Goal: Task Accomplishment & Management: Manage account settings

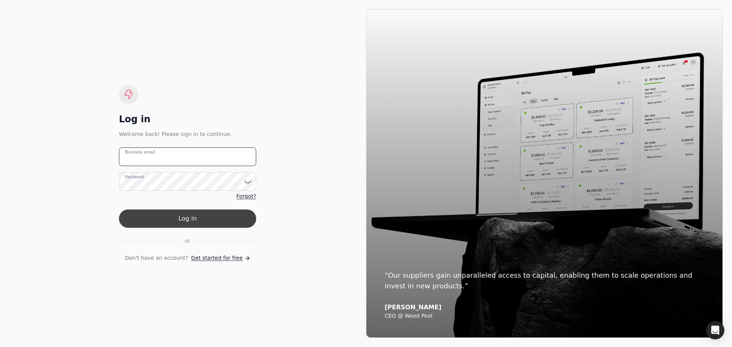
type email "[PERSON_NAME][EMAIL_ADDRESS][DOMAIN_NAME]"
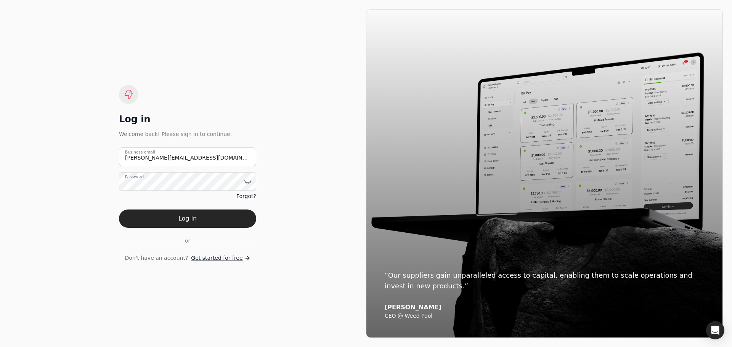
drag, startPoint x: 199, startPoint y: 218, endPoint x: 208, endPoint y: 217, distance: 9.3
click at [198, 220] on button "Log in" at bounding box center [187, 219] width 137 height 18
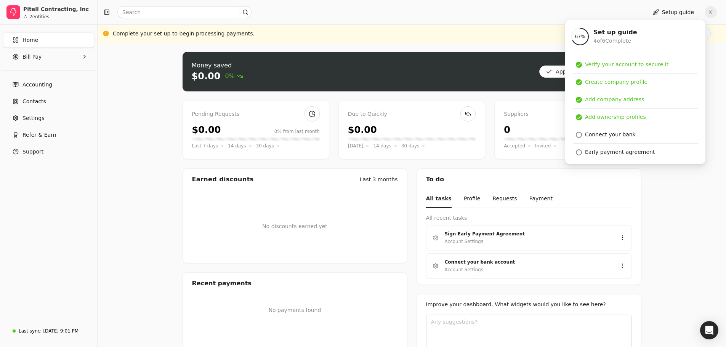
click at [664, 217] on div "Money saved $0.00 0% Approve bills Pay Pending Requests $0.00 0% from last mont…" at bounding box center [412, 213] width 629 height 340
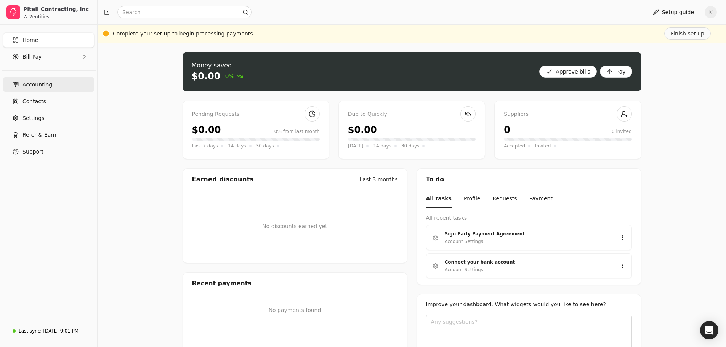
click at [40, 86] on span "Accounting" at bounding box center [37, 85] width 30 height 8
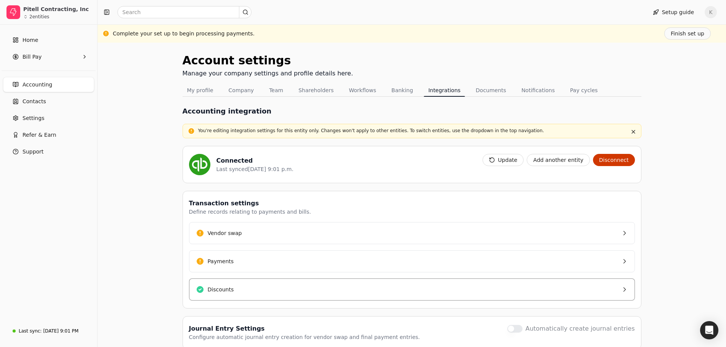
click at [568, 292] on button "Discounts" at bounding box center [412, 290] width 446 height 22
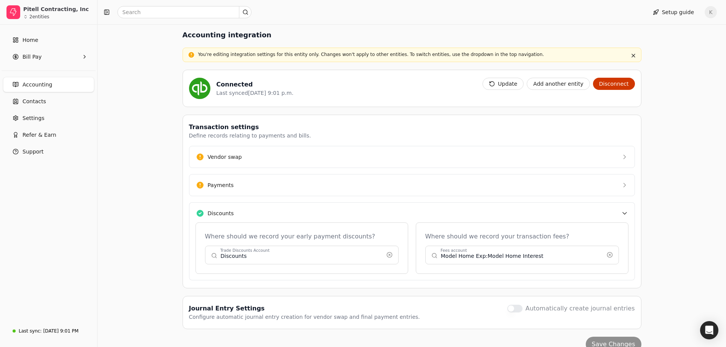
scroll to position [90, 0]
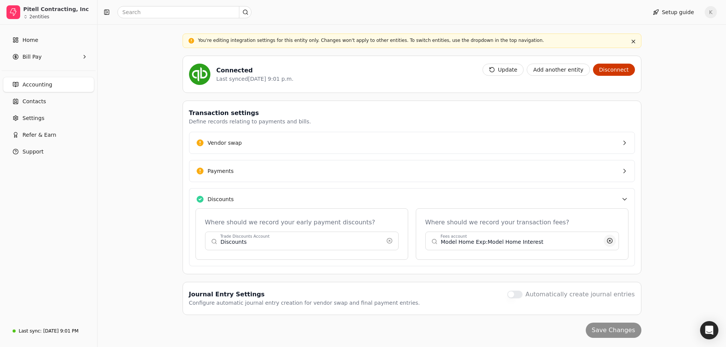
click at [396, 241] on button "button" at bounding box center [390, 241] width 12 height 12
click at [482, 239] on button "button" at bounding box center [522, 241] width 194 height 18
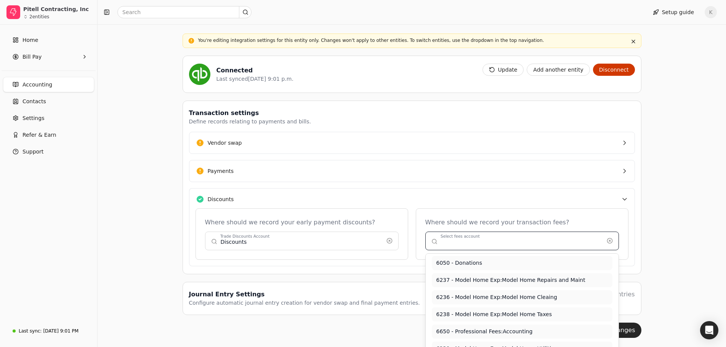
scroll to position [177, 0]
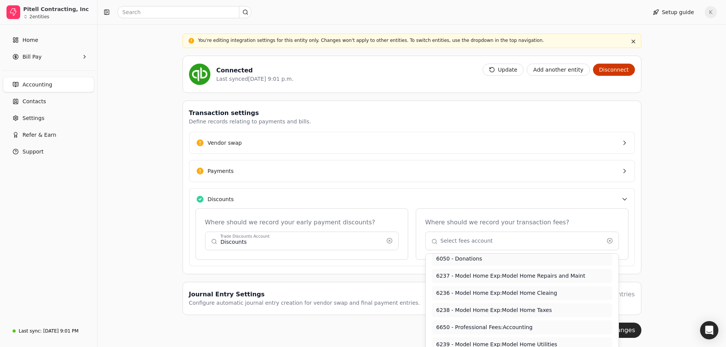
type input "Model Home Exp:Model Home Interest"
click at [274, 246] on button "button" at bounding box center [302, 241] width 194 height 18
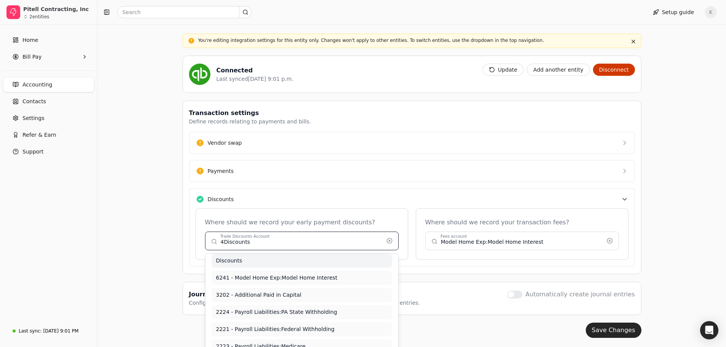
scroll to position [0, 0]
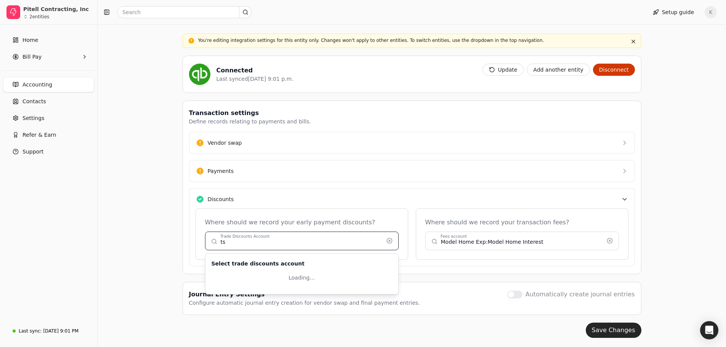
type input "s"
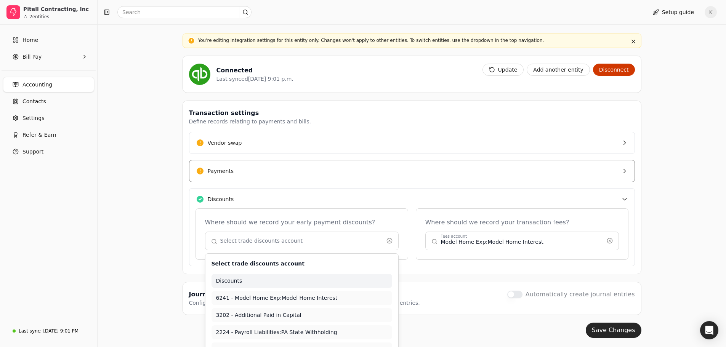
click at [525, 175] on button "Payments" at bounding box center [412, 171] width 446 height 22
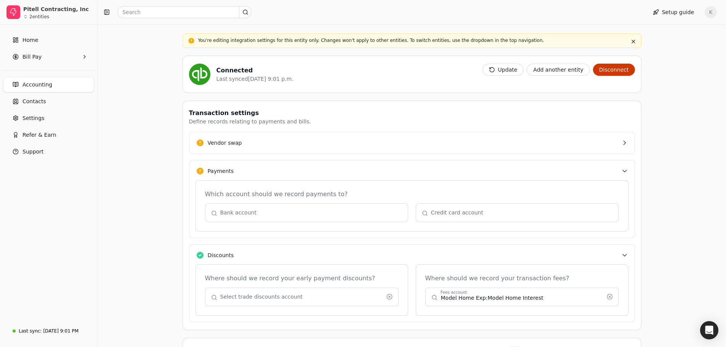
click at [326, 216] on button "button" at bounding box center [306, 213] width 203 height 18
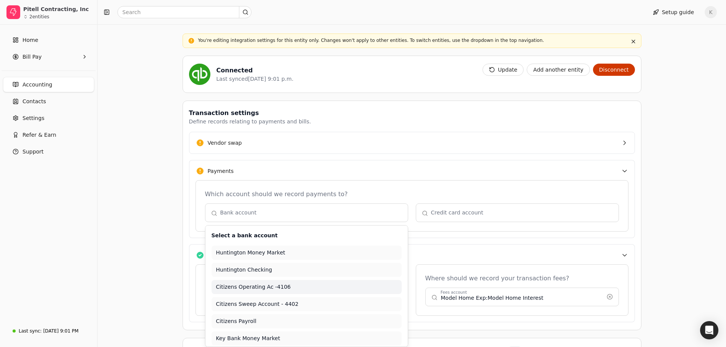
click at [295, 286] on span "Citizens Operating Ac -4106" at bounding box center [306, 287] width 181 height 8
type input "Citizens Operating Ac -4106"
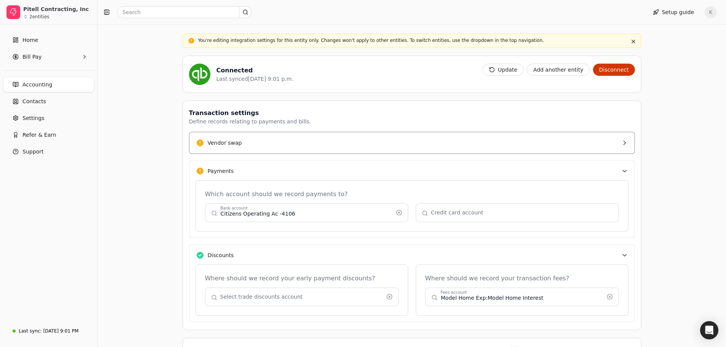
click at [255, 142] on button "Vendor swap" at bounding box center [412, 143] width 446 height 22
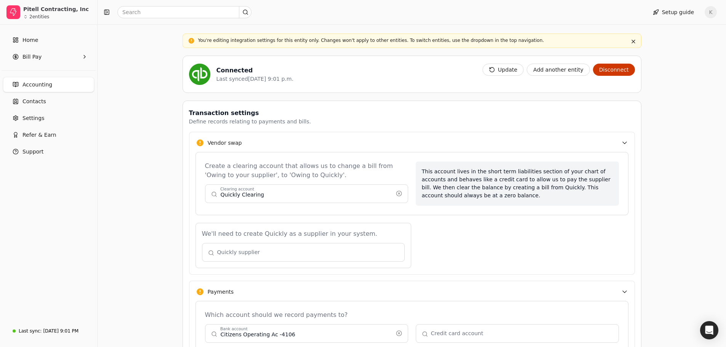
click at [277, 196] on button "button" at bounding box center [306, 194] width 203 height 18
type input "Quickly Clearing"
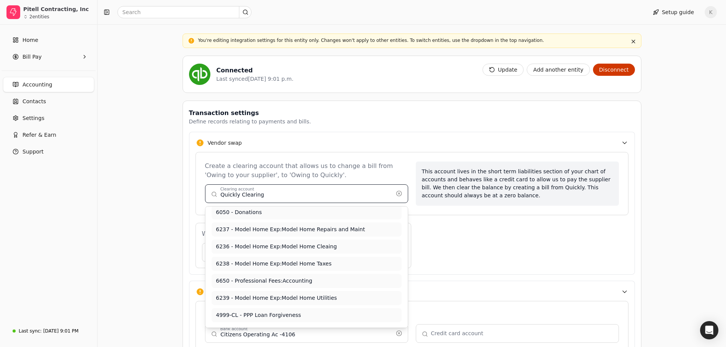
scroll to position [177, 0]
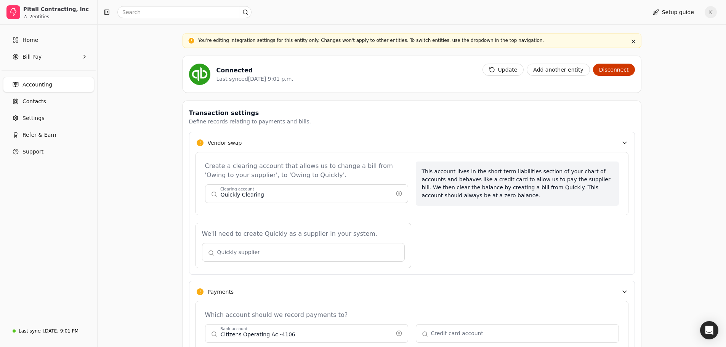
click at [117, 207] on div "Account settings Manage your company settings and profile details here. My prof…" at bounding box center [412, 238] width 629 height 572
click at [159, 183] on div "Account settings Manage your company settings and profile details here. My prof…" at bounding box center [412, 238] width 629 height 572
click at [663, 194] on div "Account settings Manage your company settings and profile details here. My prof…" at bounding box center [412, 238] width 629 height 572
click at [430, 252] on div "We'll need to create Quickly as a supplier in your system. Quickly supplier" at bounding box center [412, 245] width 433 height 45
click at [329, 251] on button "button" at bounding box center [303, 252] width 203 height 18
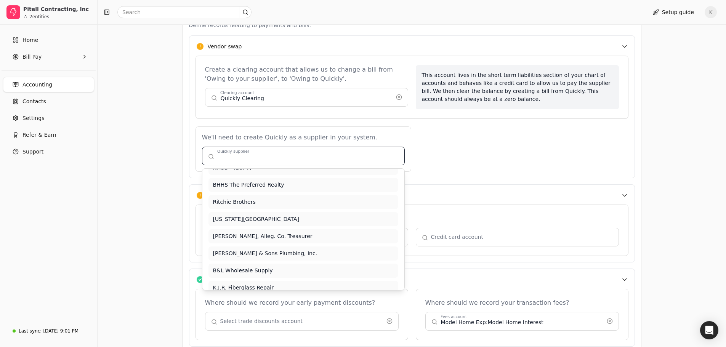
scroll to position [159, 0]
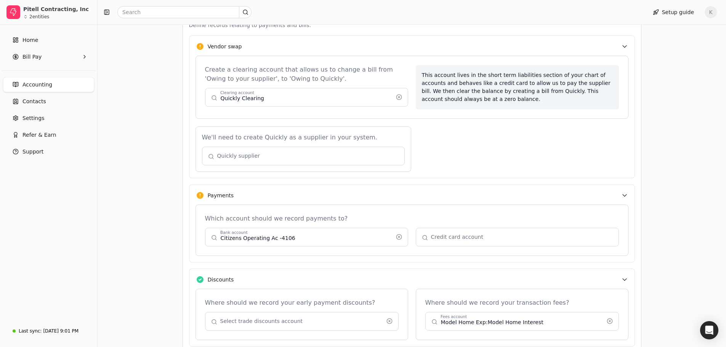
click at [81, 220] on div "Home Bill Pay Accounting Contacts Settings Refer & Earn Support" at bounding box center [48, 173] width 97 height 297
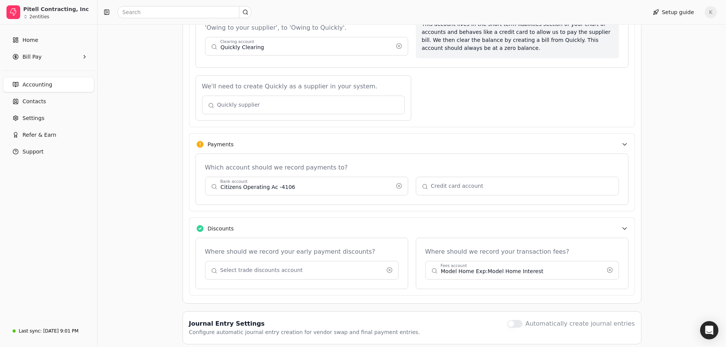
scroll to position [267, 0]
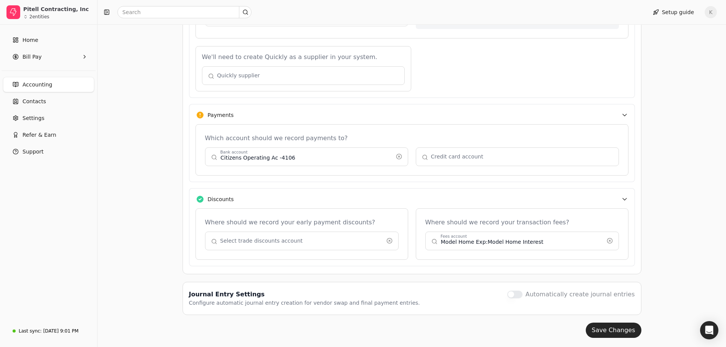
click at [334, 241] on button "button" at bounding box center [302, 241] width 194 height 18
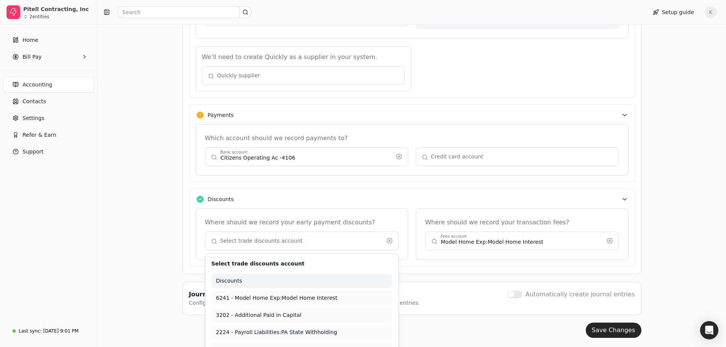
click at [234, 276] on li "Discounts" at bounding box center [302, 281] width 181 height 14
type input "Discounts"
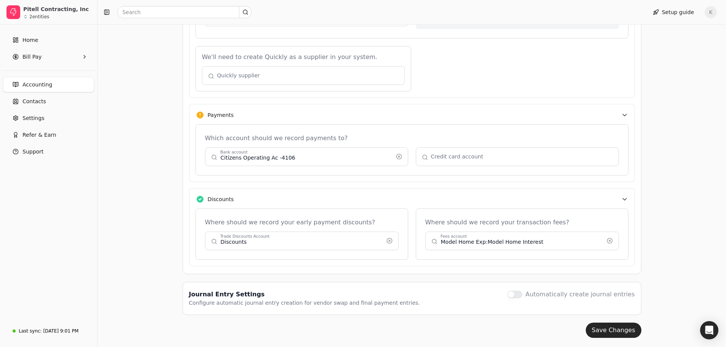
click at [477, 244] on button "button" at bounding box center [522, 241] width 194 height 18
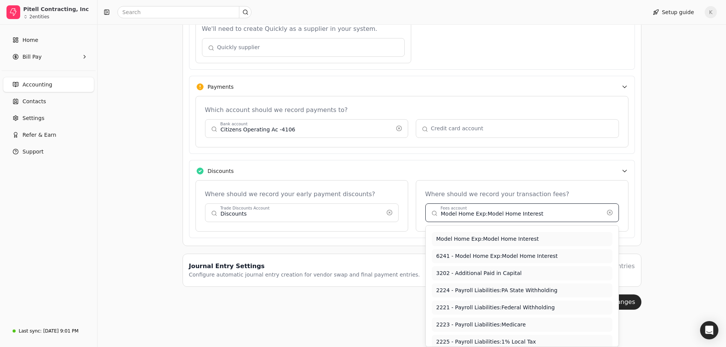
scroll to position [0, 0]
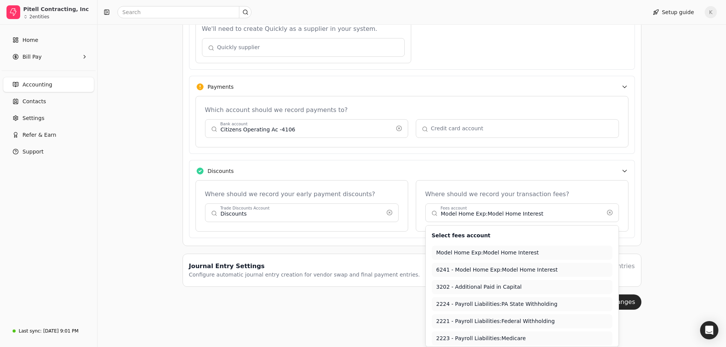
click at [300, 264] on div "Journal Entry Settings Configure automatic journal entry creation for vendor sw…" at bounding box center [412, 270] width 459 height 33
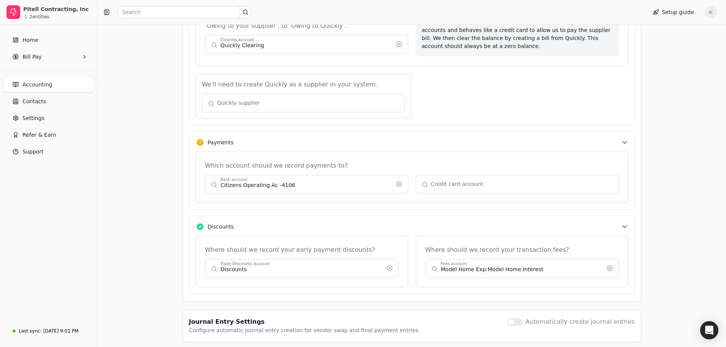
scroll to position [247, 0]
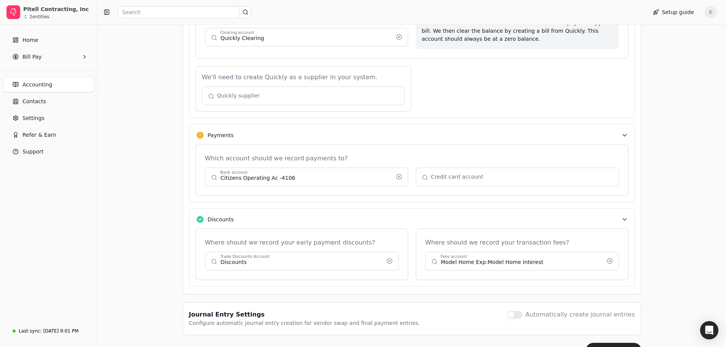
click at [433, 262] on button "button" at bounding box center [522, 261] width 194 height 18
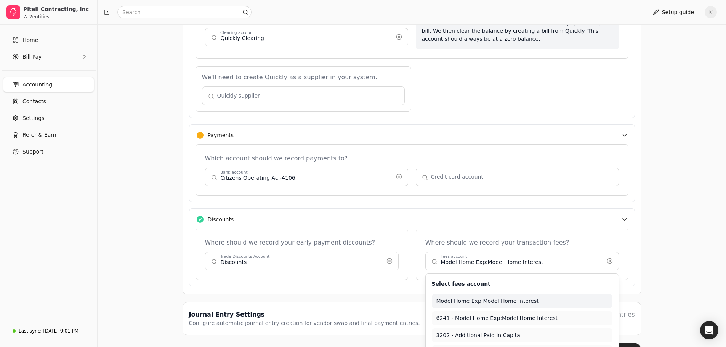
click at [687, 179] on div "Account settings Manage your company settings and profile details here. My prof…" at bounding box center [412, 82] width 629 height 572
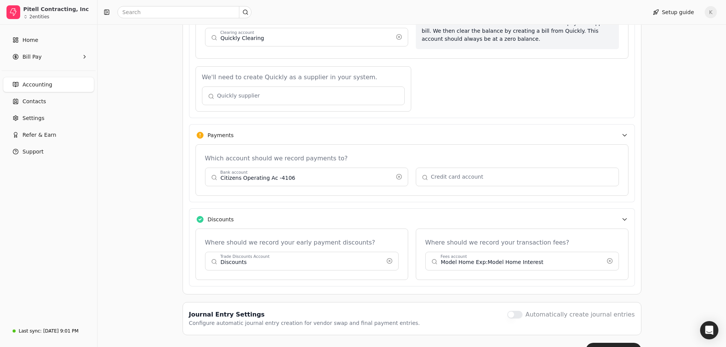
click at [476, 261] on button "button" at bounding box center [522, 261] width 194 height 18
type input "0"
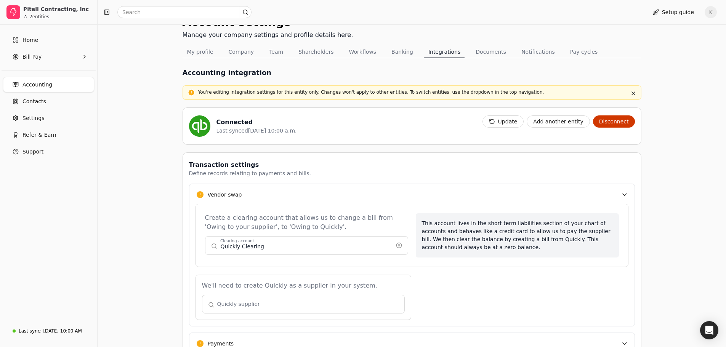
scroll to position [0, 0]
